Goal: Find specific page/section: Find specific page/section

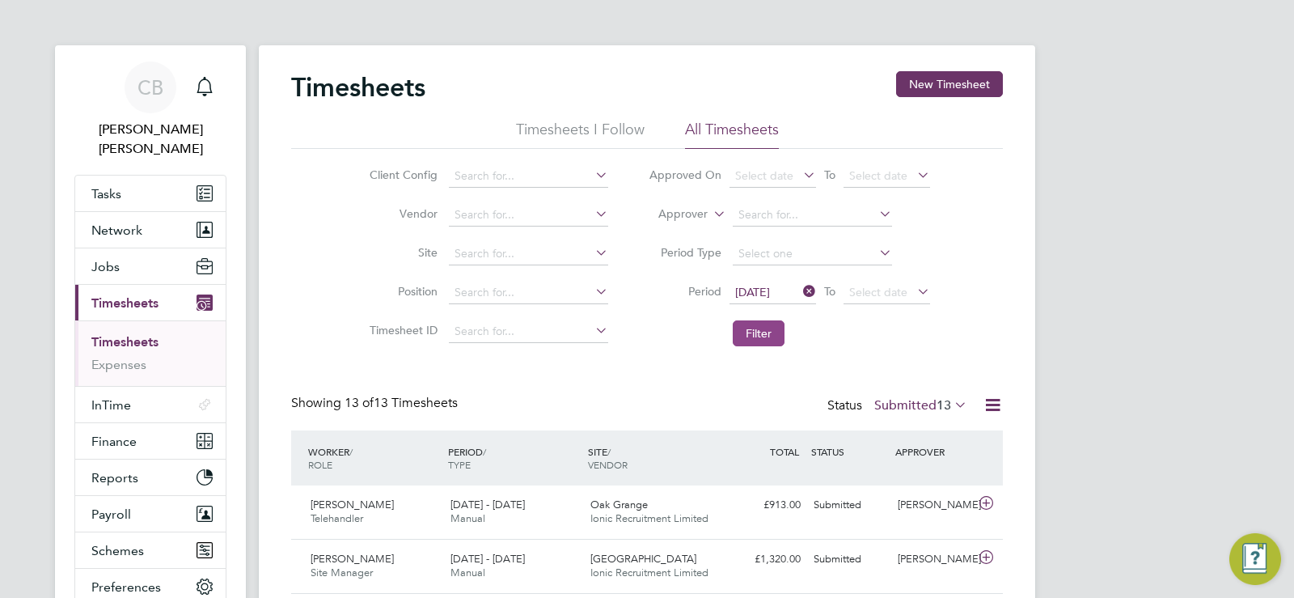
click at [749, 327] on button "Filter" at bounding box center [759, 333] width 52 height 26
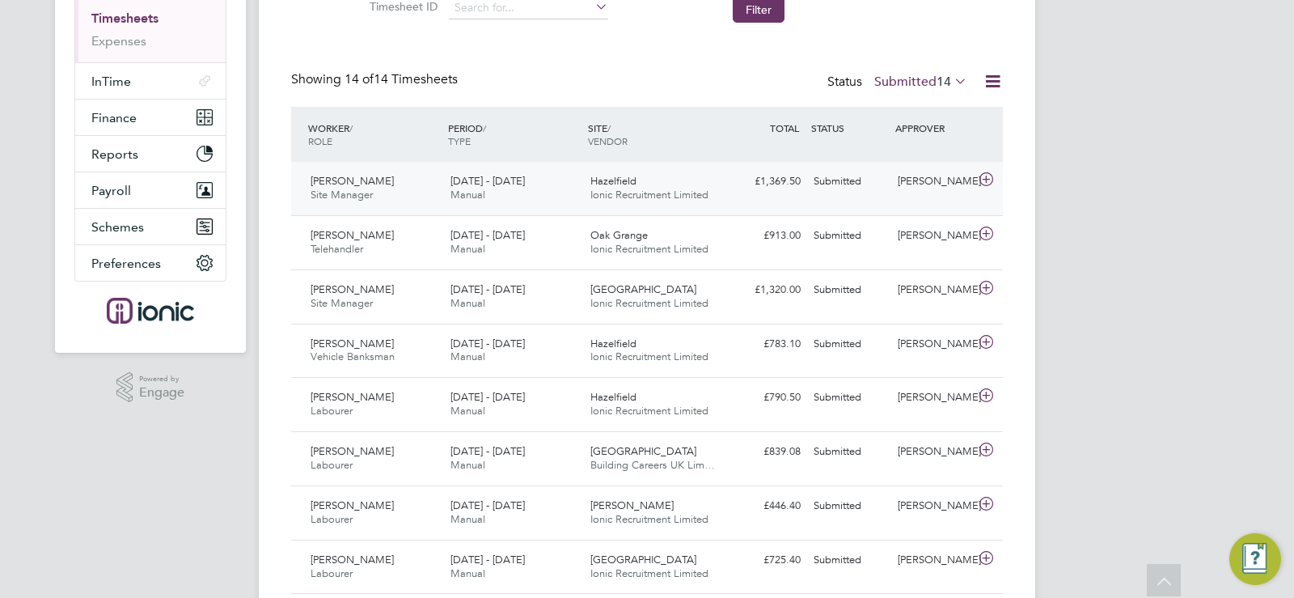
click at [614, 192] on span "Ionic Recruitment Limited" at bounding box center [649, 195] width 118 height 14
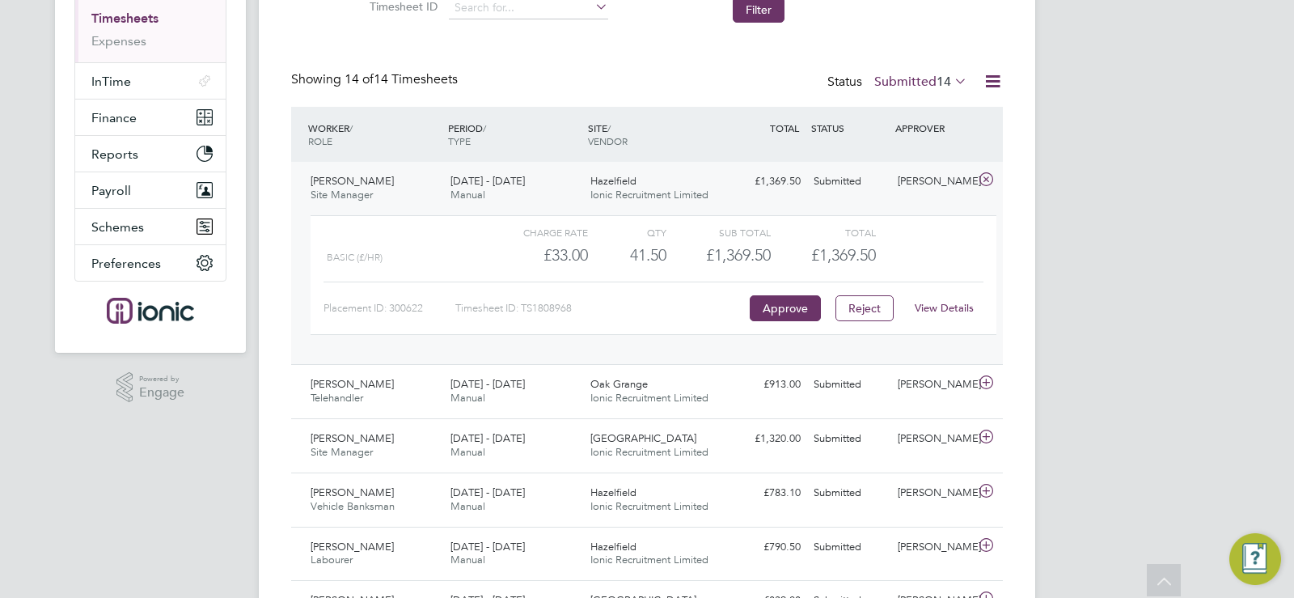
click at [615, 191] on span "Ionic Recruitment Limited" at bounding box center [649, 195] width 118 height 14
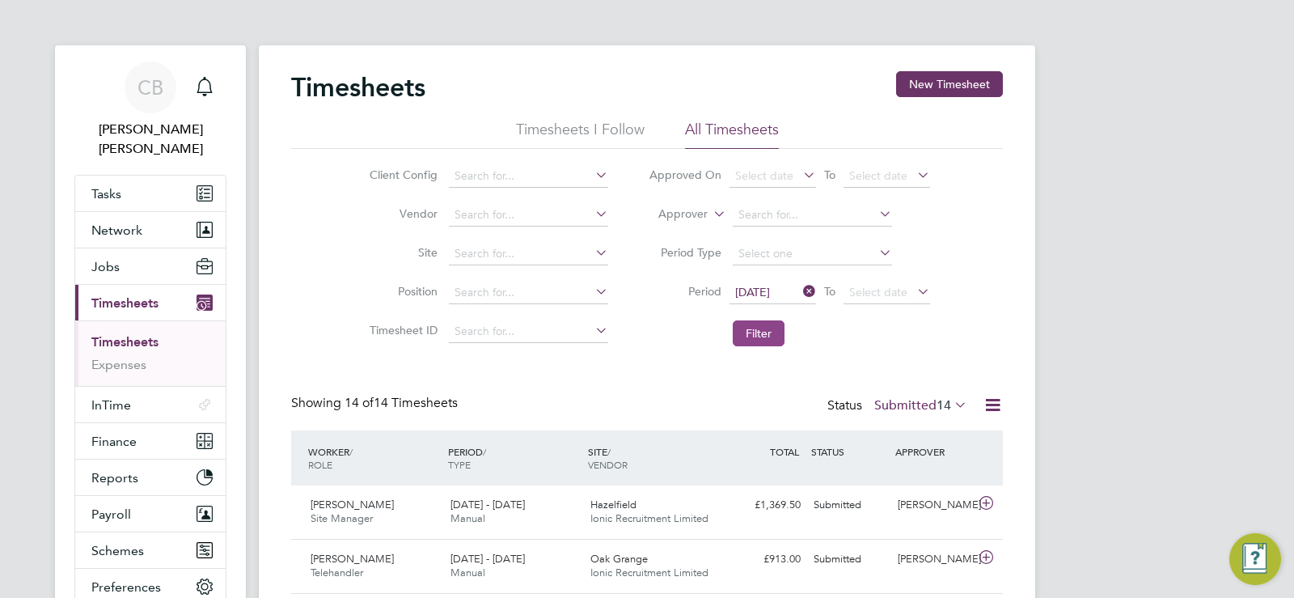
click at [749, 331] on button "Filter" at bounding box center [759, 333] width 52 height 26
click at [124, 433] on span "Finance" at bounding box center [113, 440] width 45 height 15
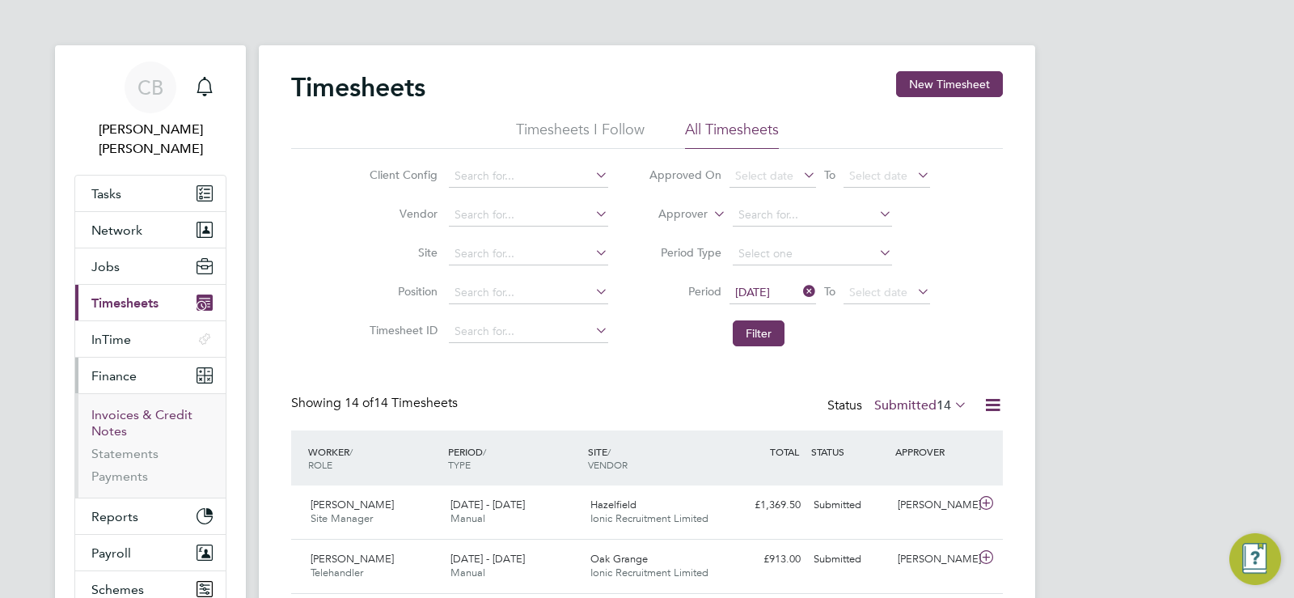
click at [116, 407] on link "Invoices & Credit Notes" at bounding box center [141, 423] width 101 height 32
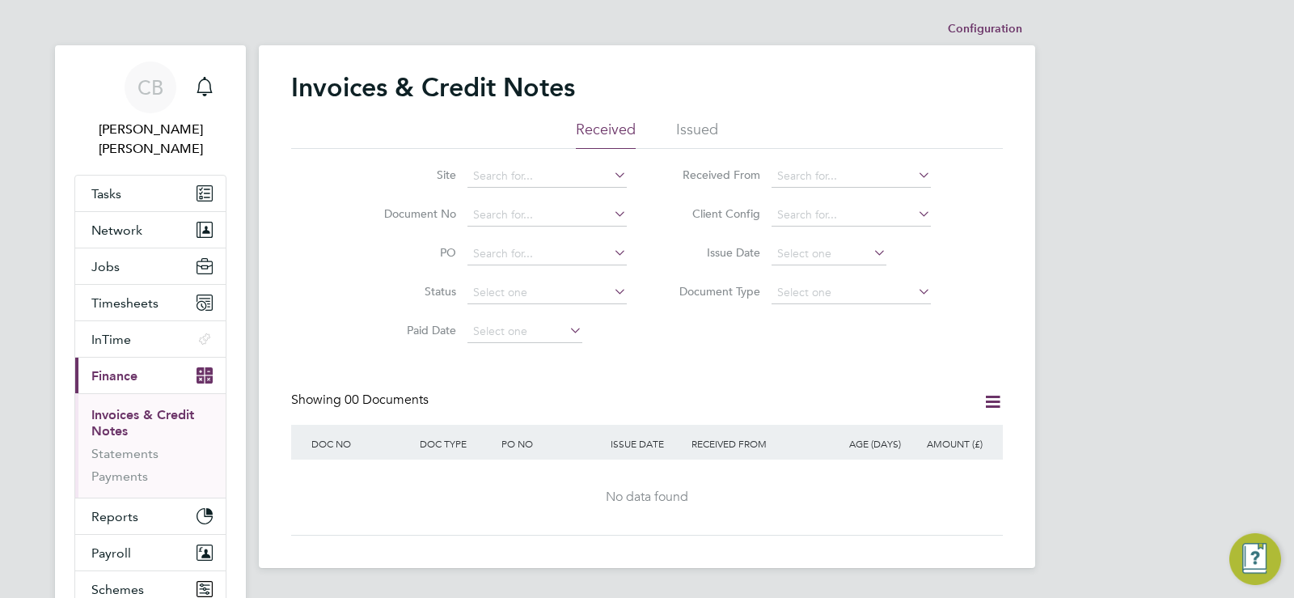
click at [707, 116] on div "Invoices & Credit Notes" at bounding box center [647, 95] width 712 height 49
click at [699, 121] on li "Issued" at bounding box center [697, 134] width 42 height 29
